Goal: Task Accomplishment & Management: Use online tool/utility

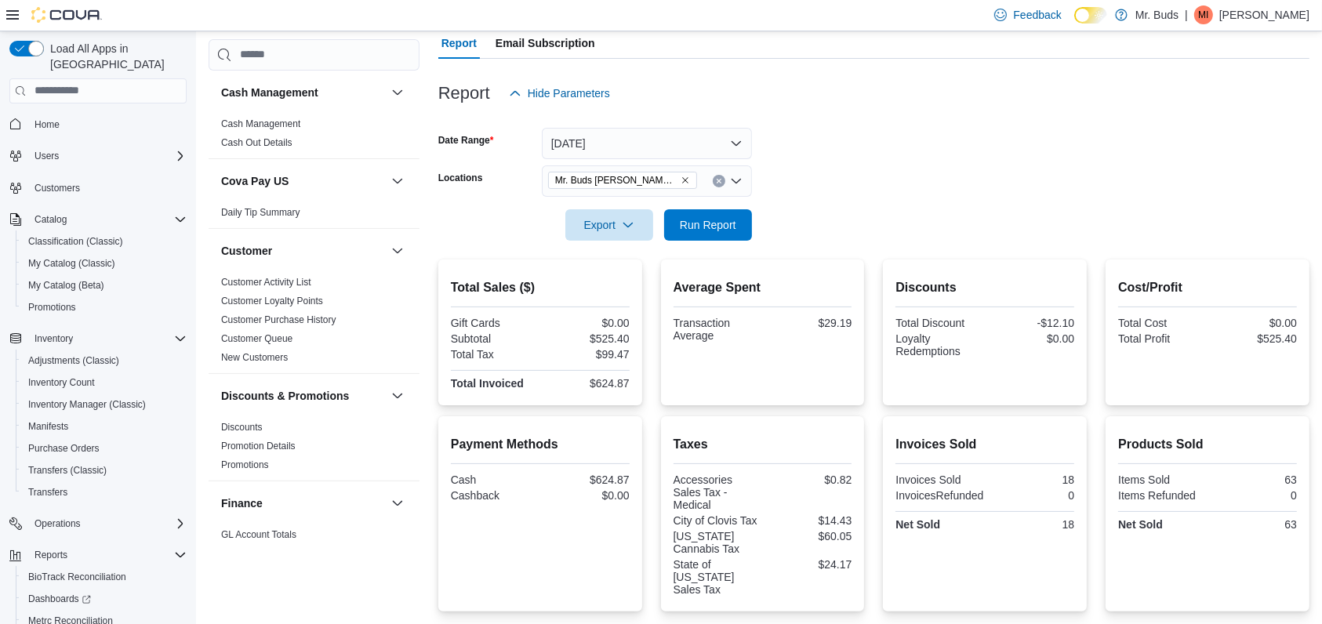
scroll to position [1045, 0]
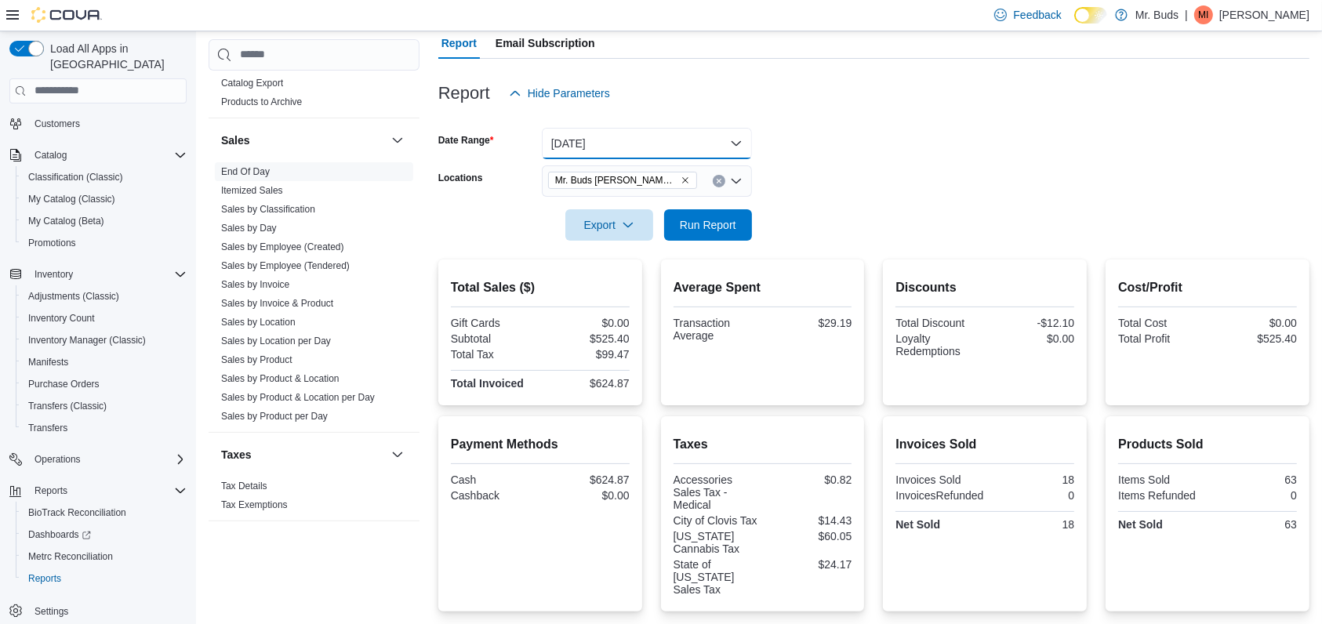
click at [740, 138] on button "[DATE]" at bounding box center [647, 143] width 210 height 31
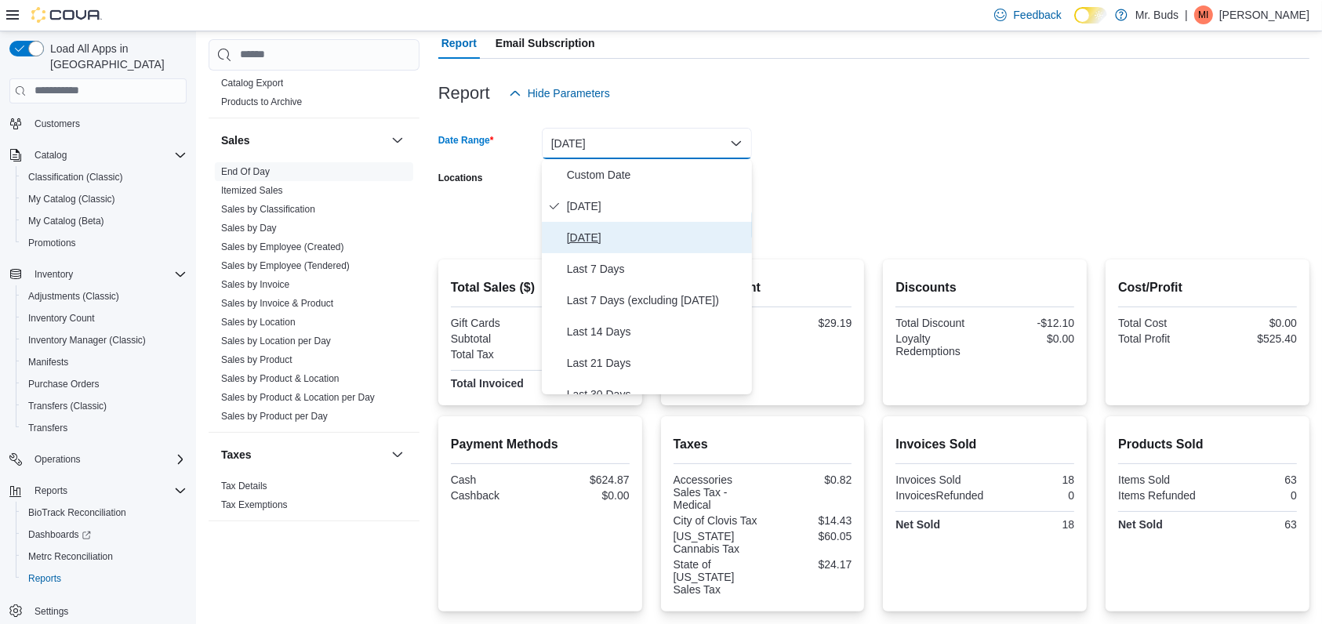
click at [601, 230] on span "[DATE]" at bounding box center [656, 237] width 179 height 19
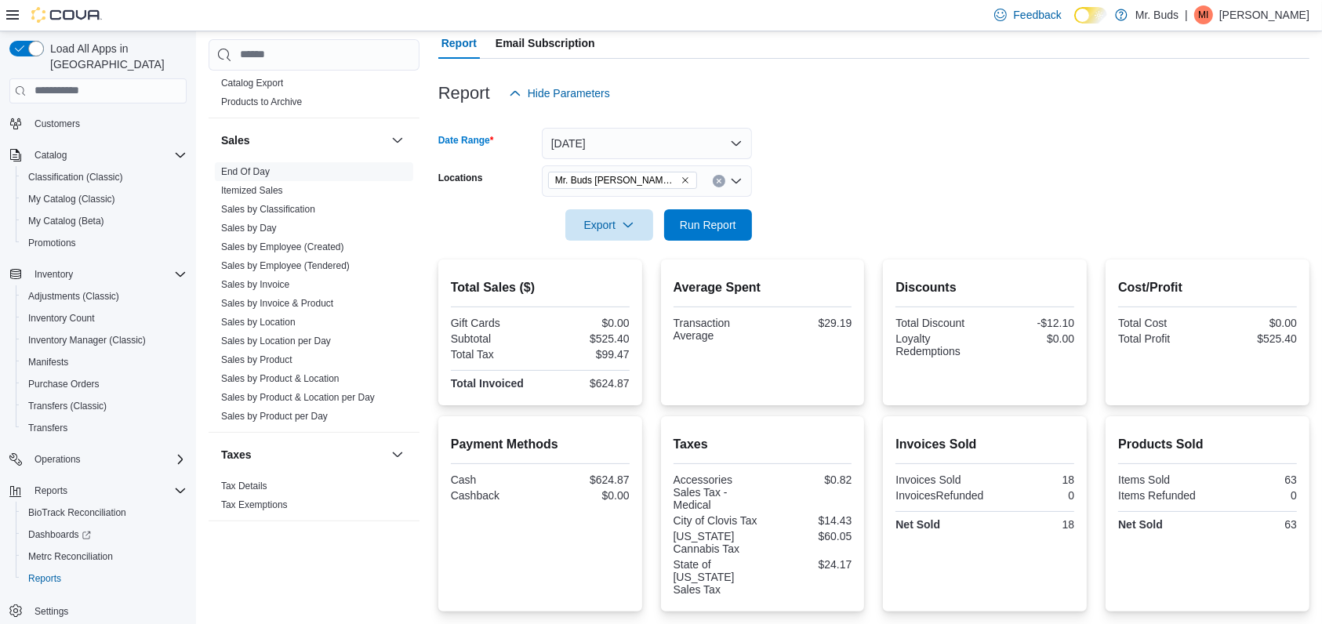
click at [681, 178] on icon "Remove Mr. Buds Norris St from selection in this group" at bounding box center [685, 180] width 9 height 9
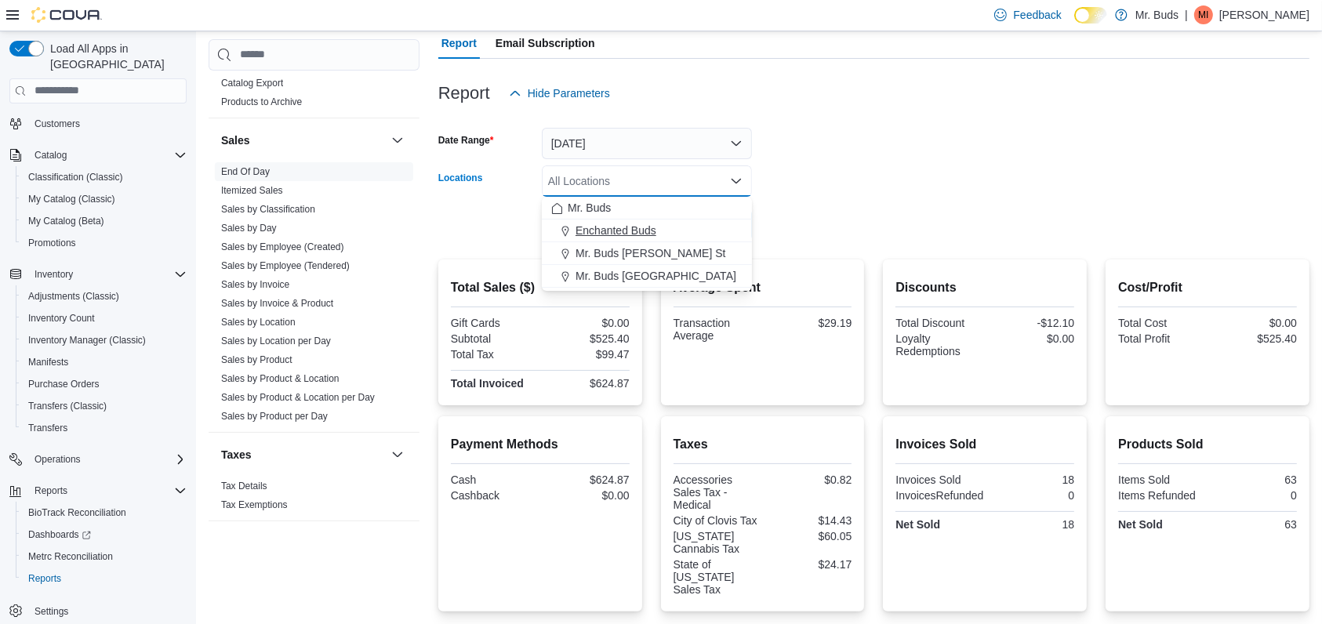
click at [641, 230] on span "Enchanted Buds" at bounding box center [616, 231] width 81 height 16
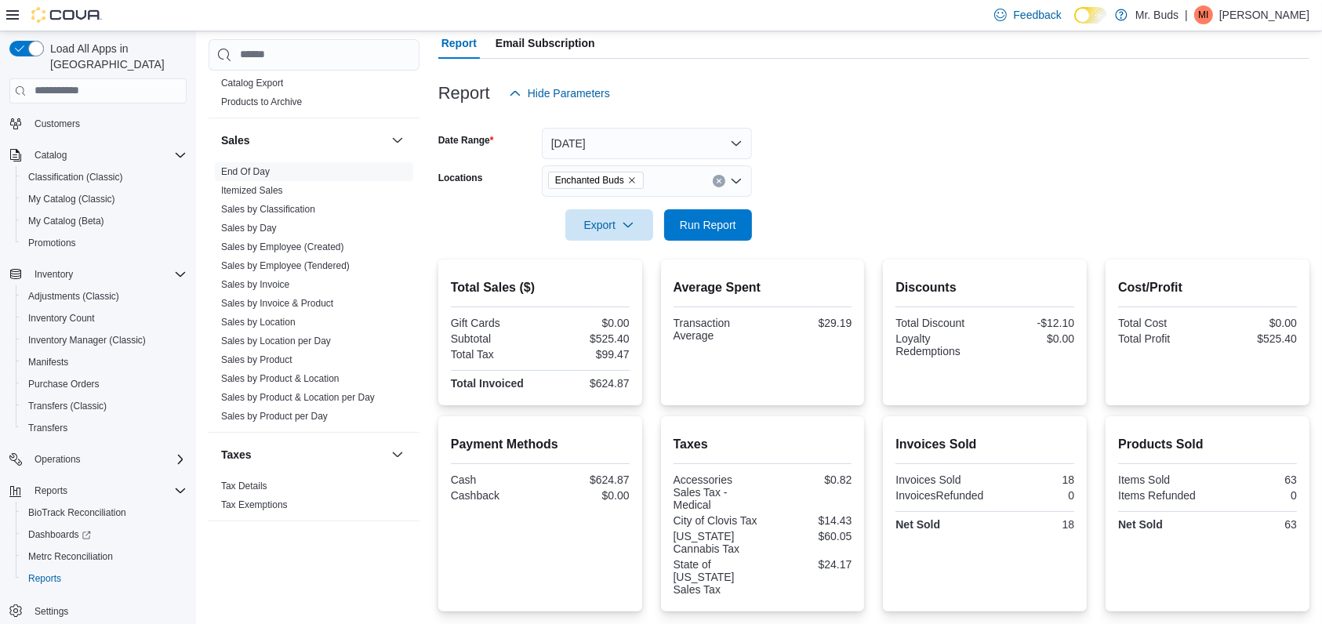
click at [841, 147] on form "Date Range [DATE] Locations Enchanted Buds Export Run Report" at bounding box center [873, 175] width 871 height 132
drag, startPoint x: 713, startPoint y: 226, endPoint x: 782, endPoint y: 194, distance: 75.8
click at [714, 225] on span "Run Report" at bounding box center [708, 225] width 56 height 16
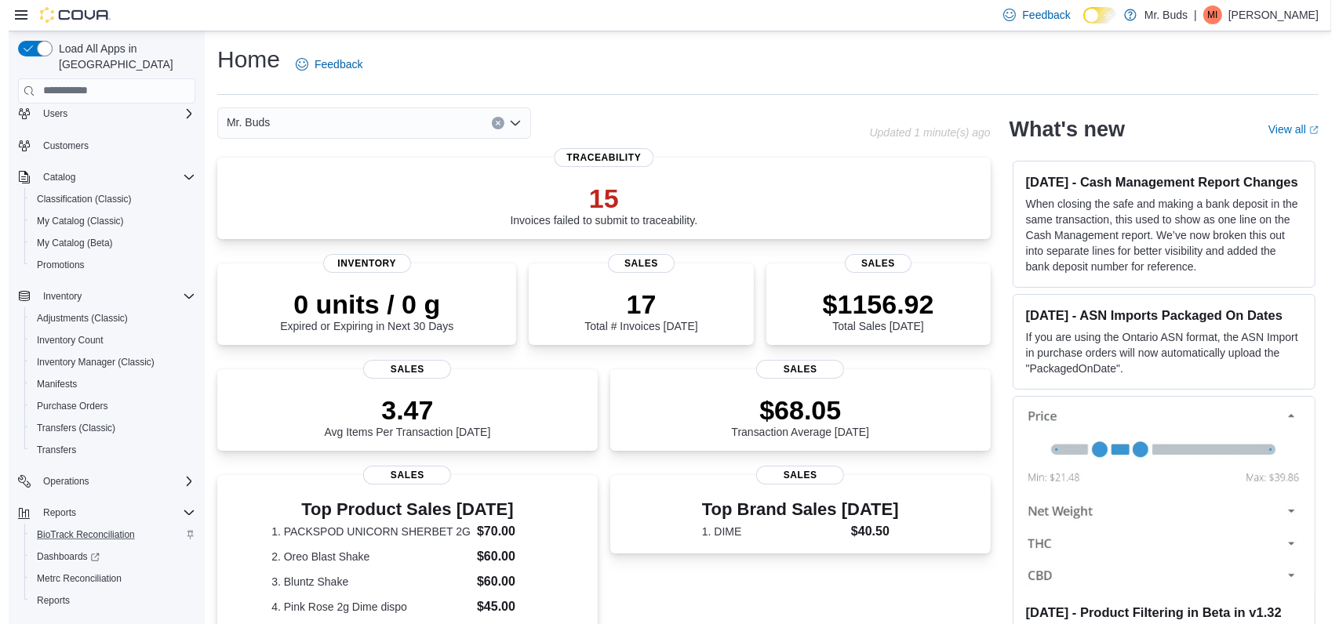
scroll to position [64, 0]
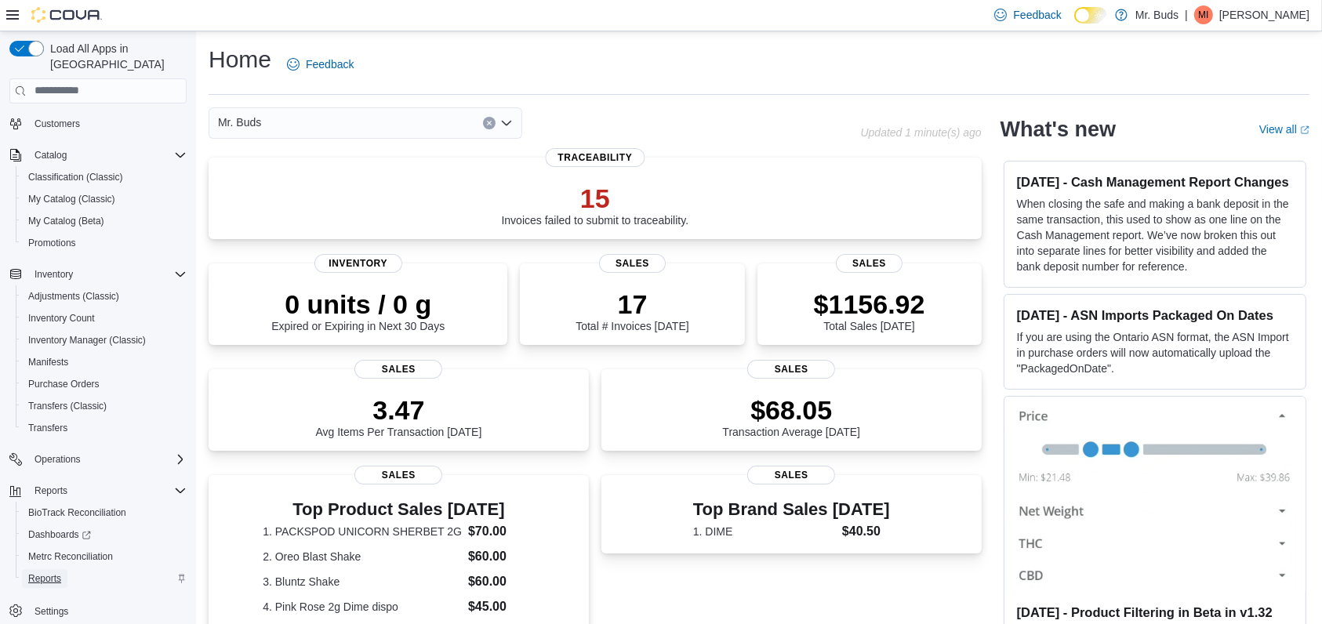
click at [38, 572] on span "Reports" at bounding box center [44, 578] width 33 height 13
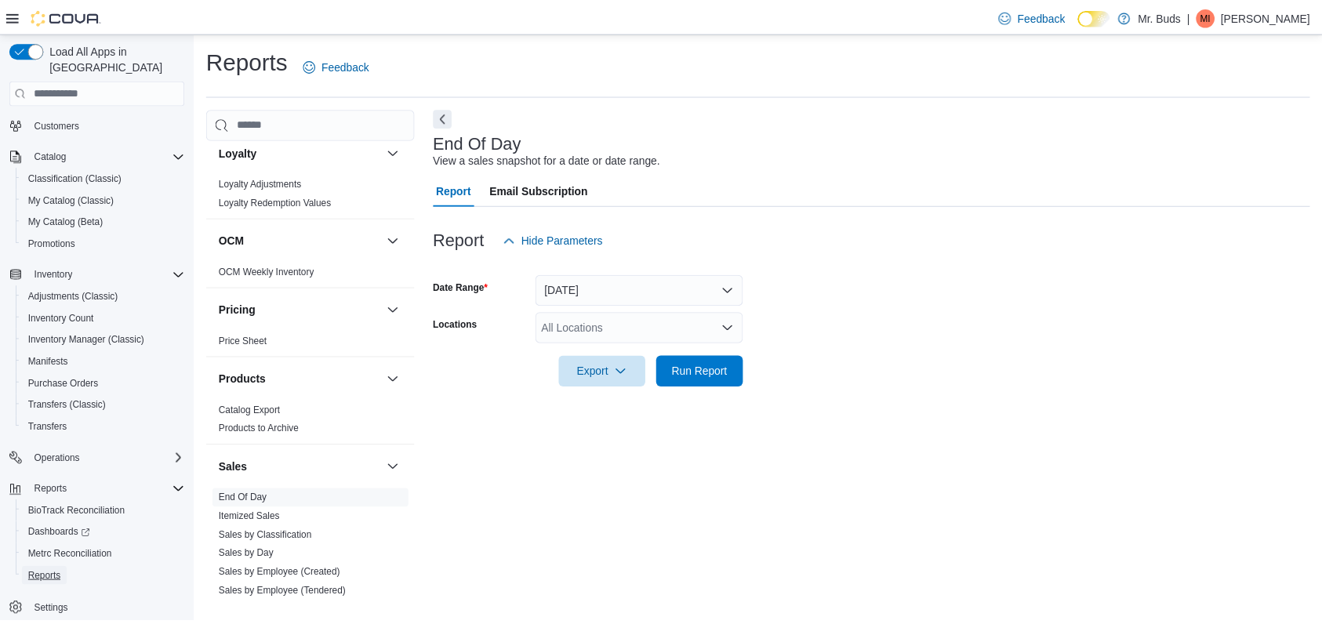
scroll to position [836, 0]
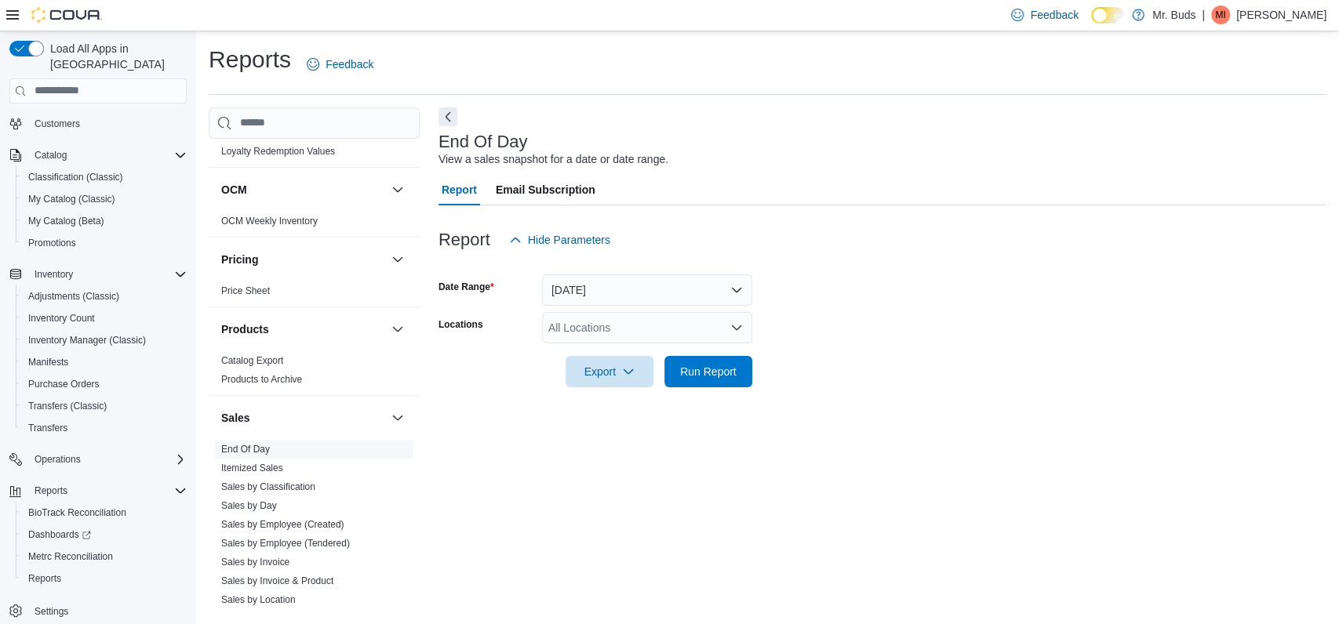
click at [257, 444] on link "End Of Day" at bounding box center [245, 449] width 49 height 11
click at [738, 286] on button "[DATE]" at bounding box center [647, 289] width 210 height 31
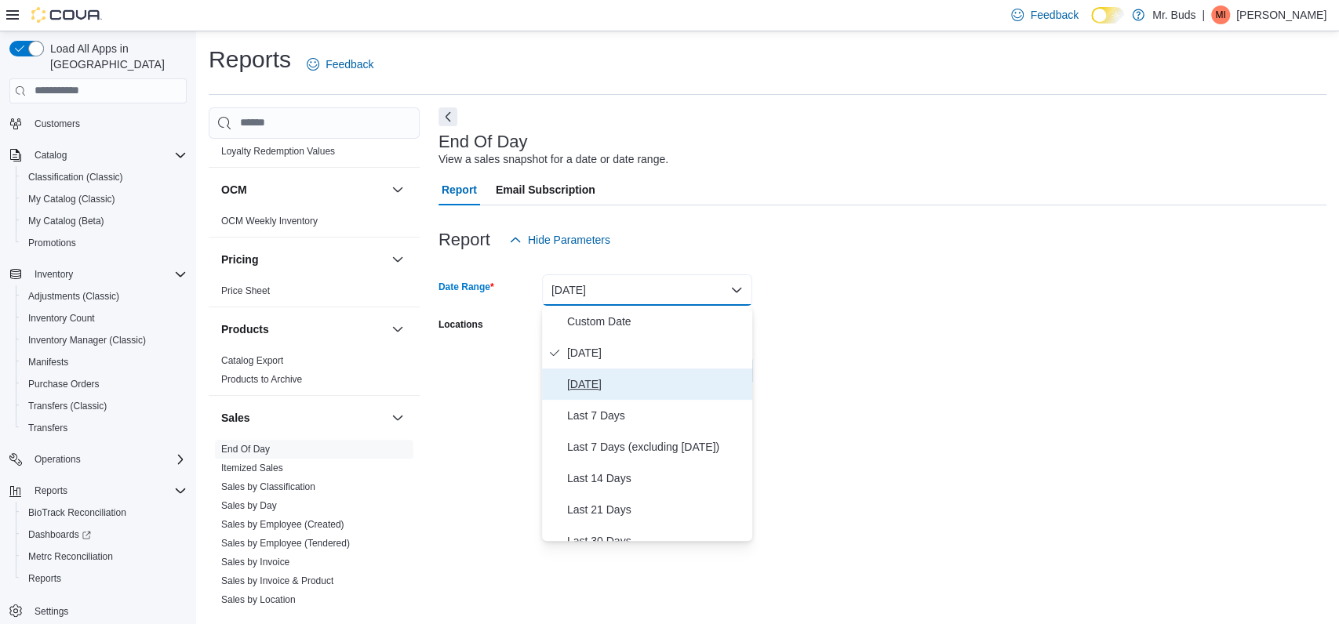
click at [678, 377] on span "[DATE]" at bounding box center [656, 384] width 179 height 19
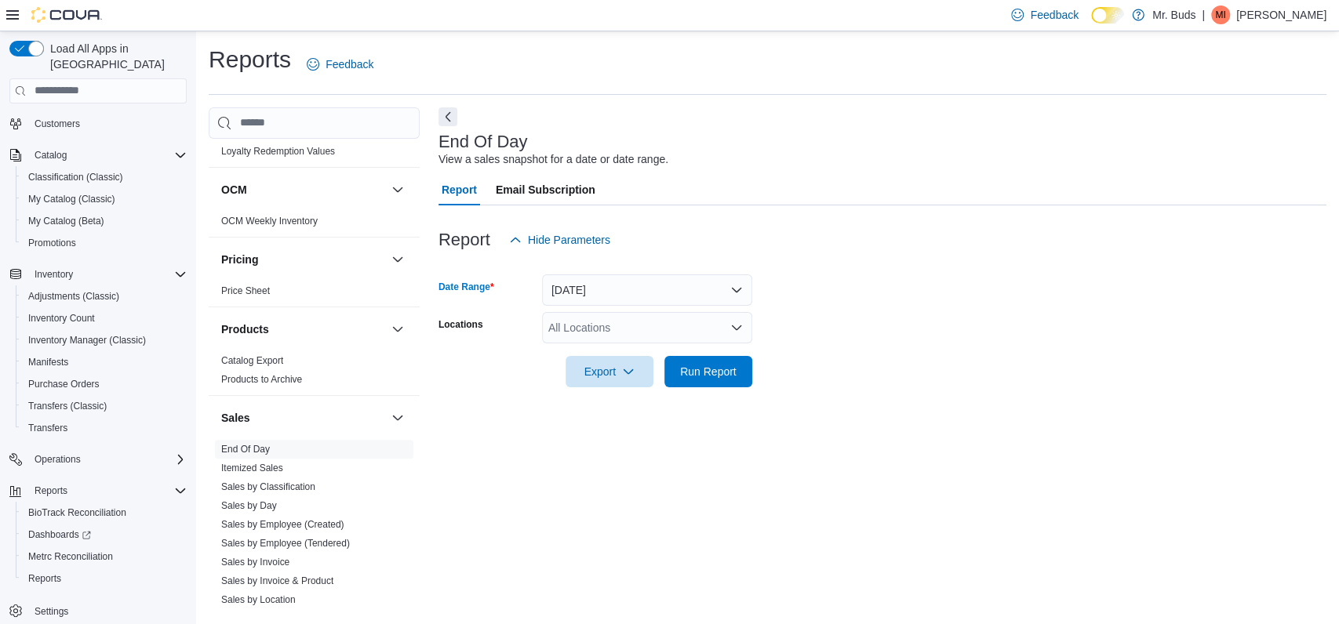
click at [730, 329] on icon "Open list of options" at bounding box center [736, 328] width 13 height 13
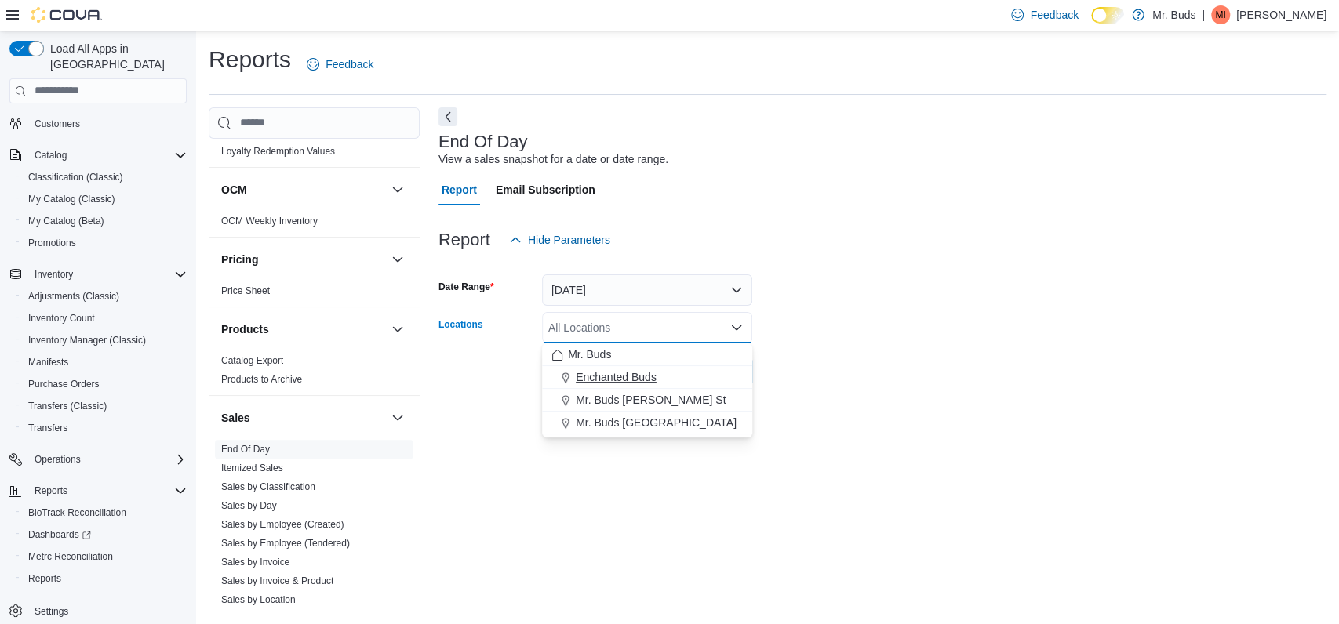
click at [671, 372] on div "Enchanted Buds" at bounding box center [646, 377] width 191 height 16
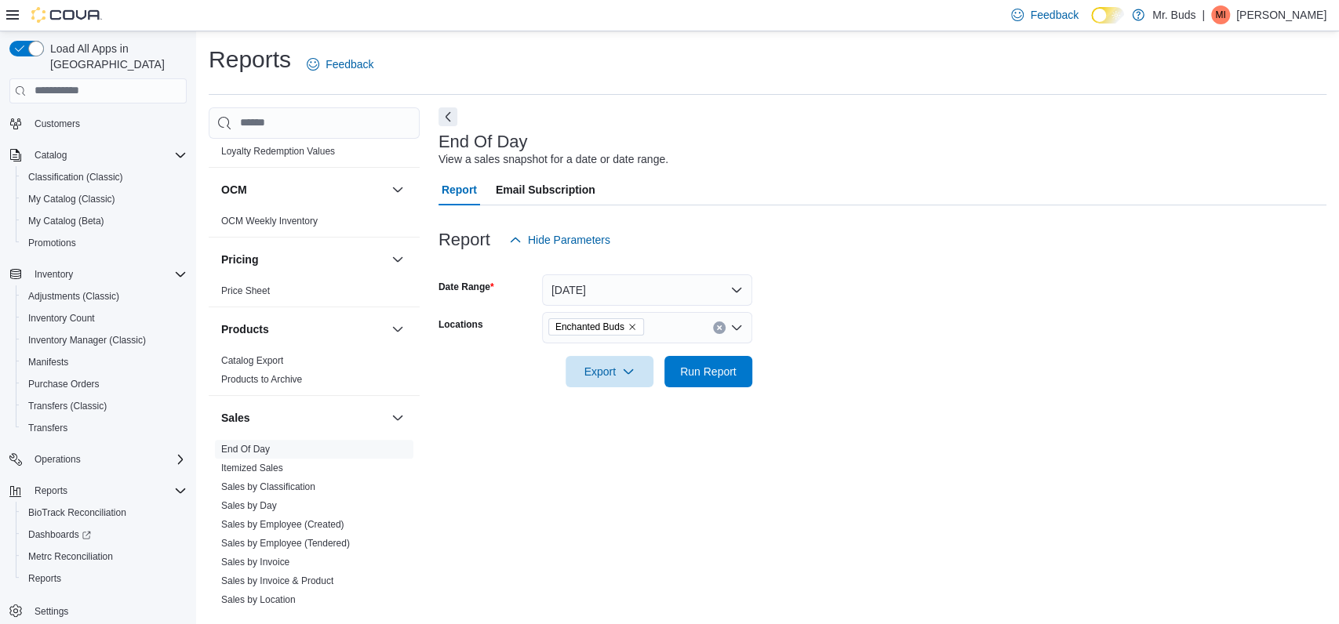
click at [993, 341] on form "Date Range [DATE] Locations Enchanted Buds Export Run Report" at bounding box center [882, 322] width 888 height 132
click at [704, 367] on span "Run Report" at bounding box center [708, 371] width 56 height 16
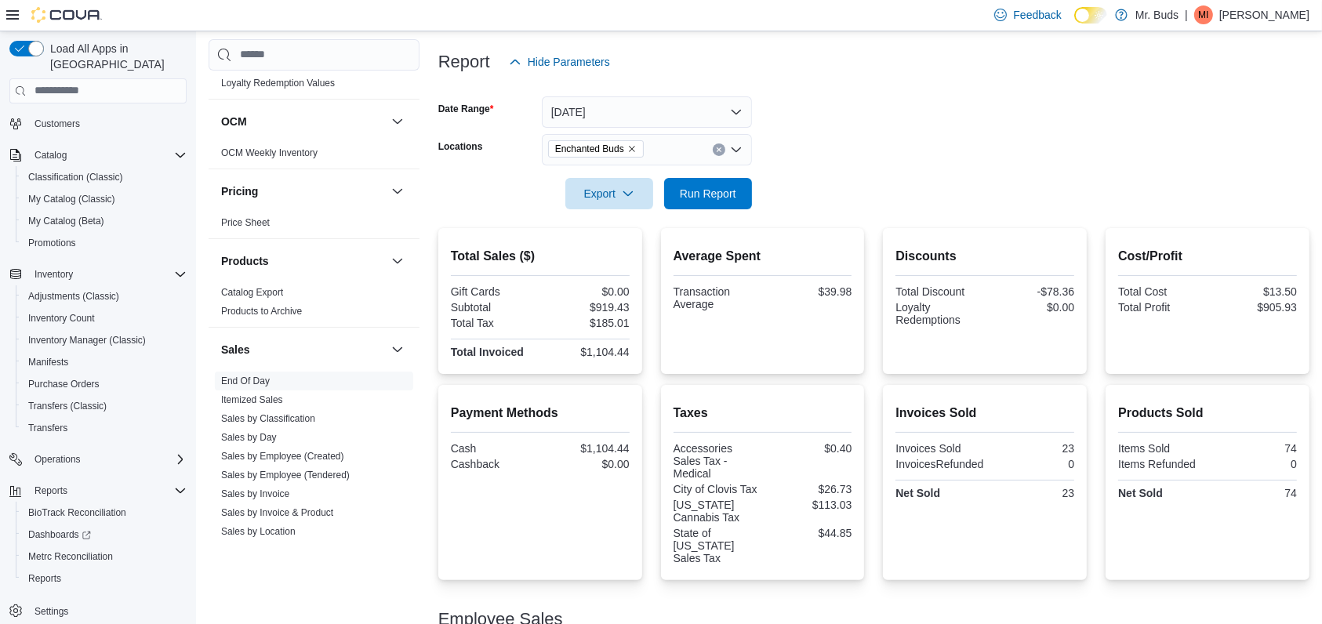
scroll to position [209, 0]
